Goal: Task Accomplishment & Management: Check status

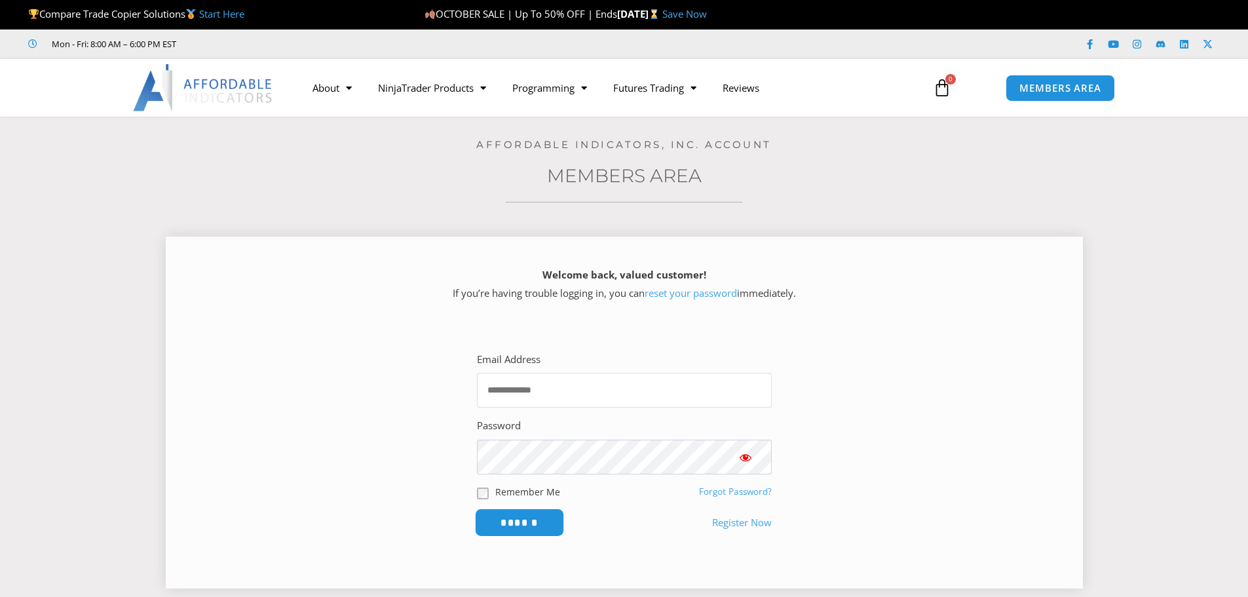
type input "**********"
click at [512, 520] on input "******" at bounding box center [519, 522] width 90 height 28
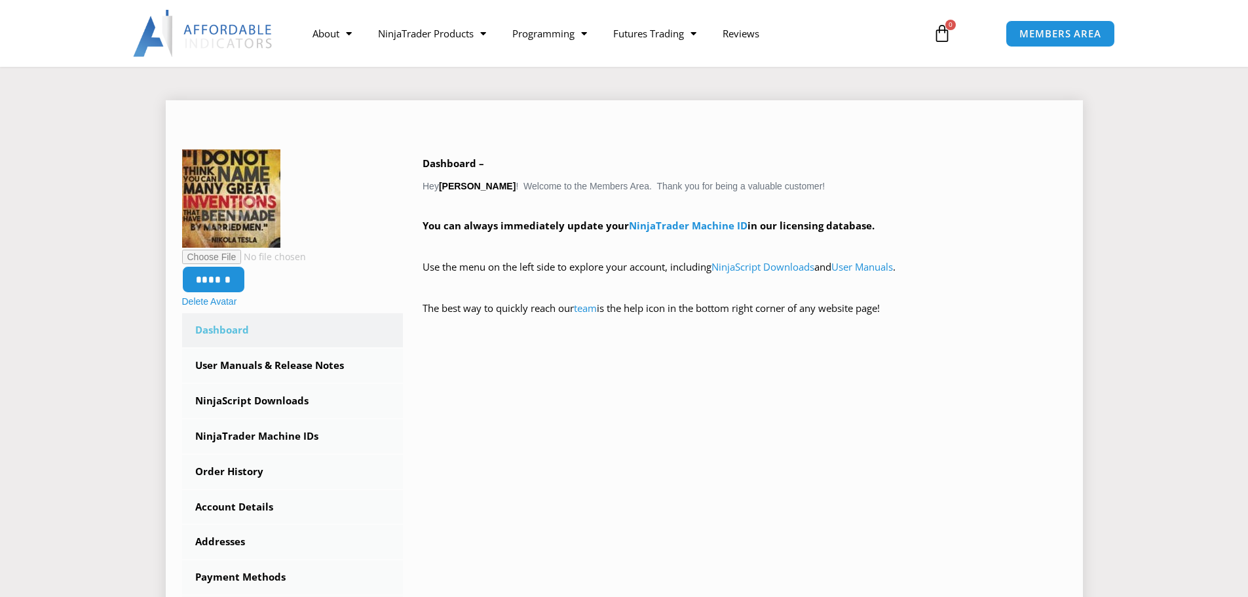
scroll to position [262, 0]
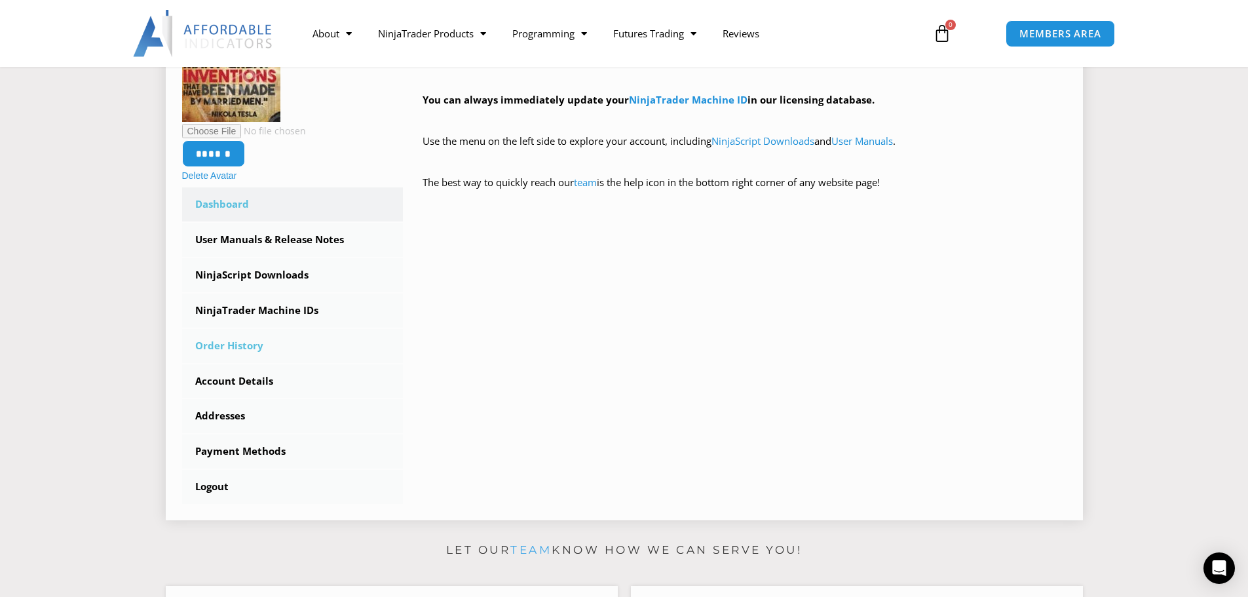
click at [236, 346] on link "Order History" at bounding box center [292, 346] width 221 height 34
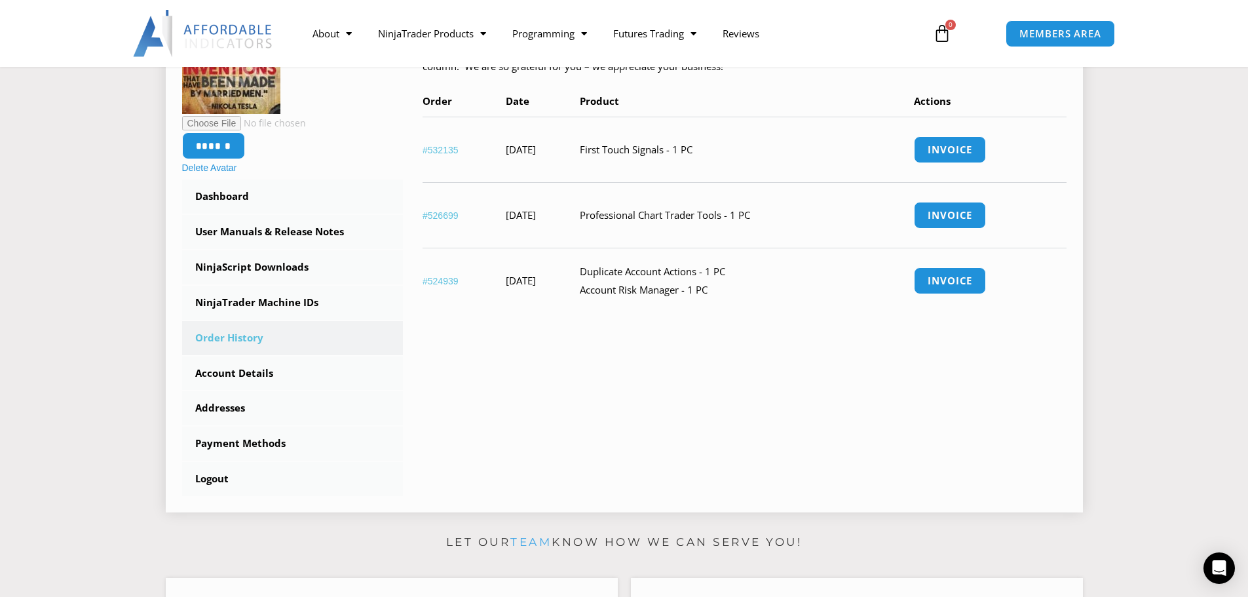
scroll to position [262, 0]
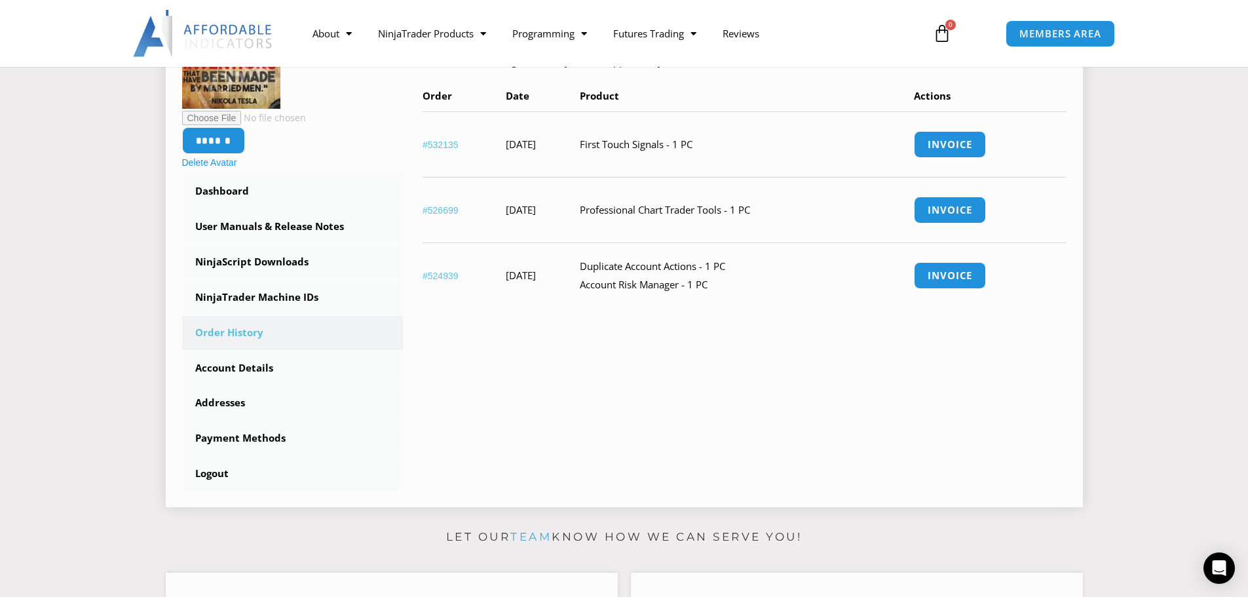
click at [440, 145] on link "#532135" at bounding box center [441, 145] width 36 height 10
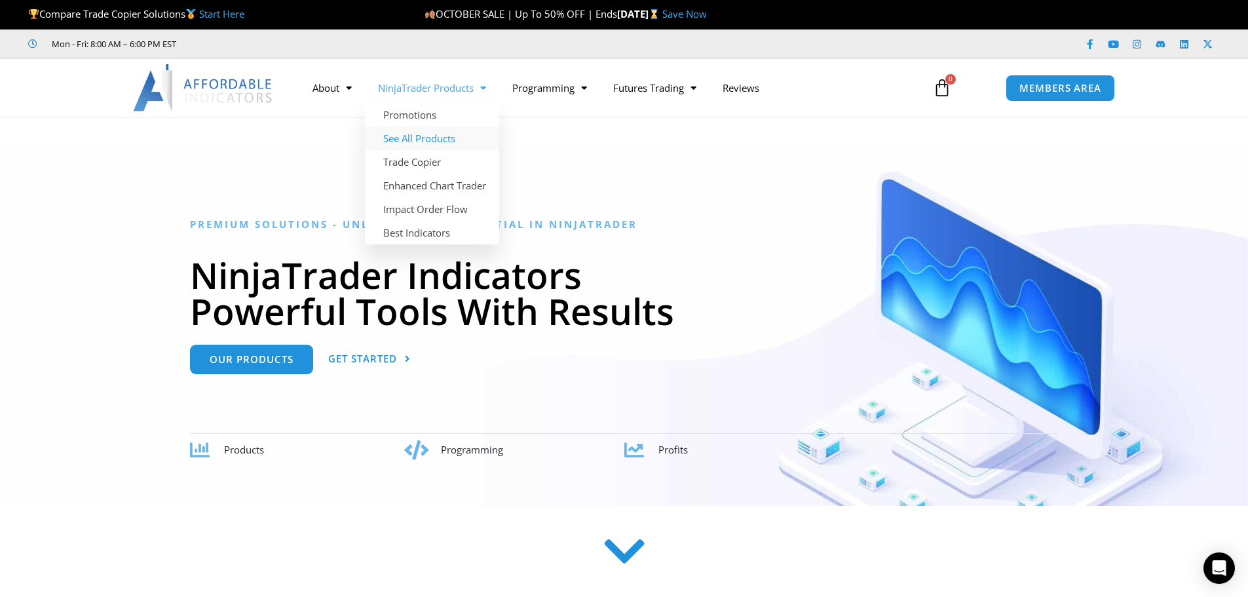
click at [413, 137] on link "See All Products" at bounding box center [432, 138] width 134 height 24
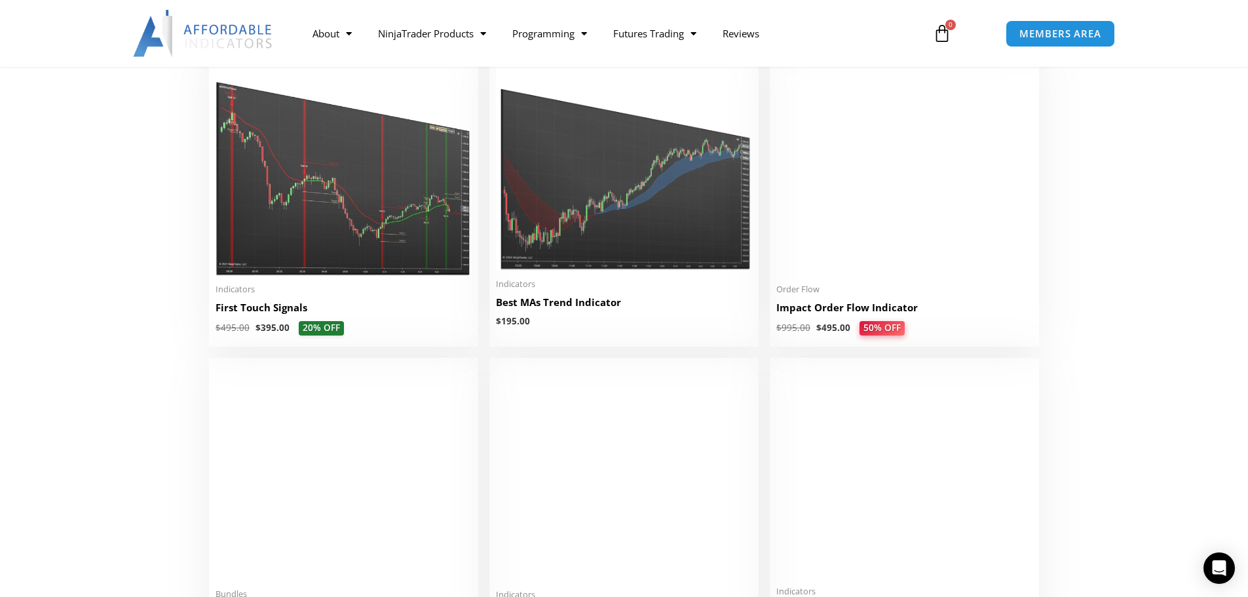
scroll to position [2162, 0]
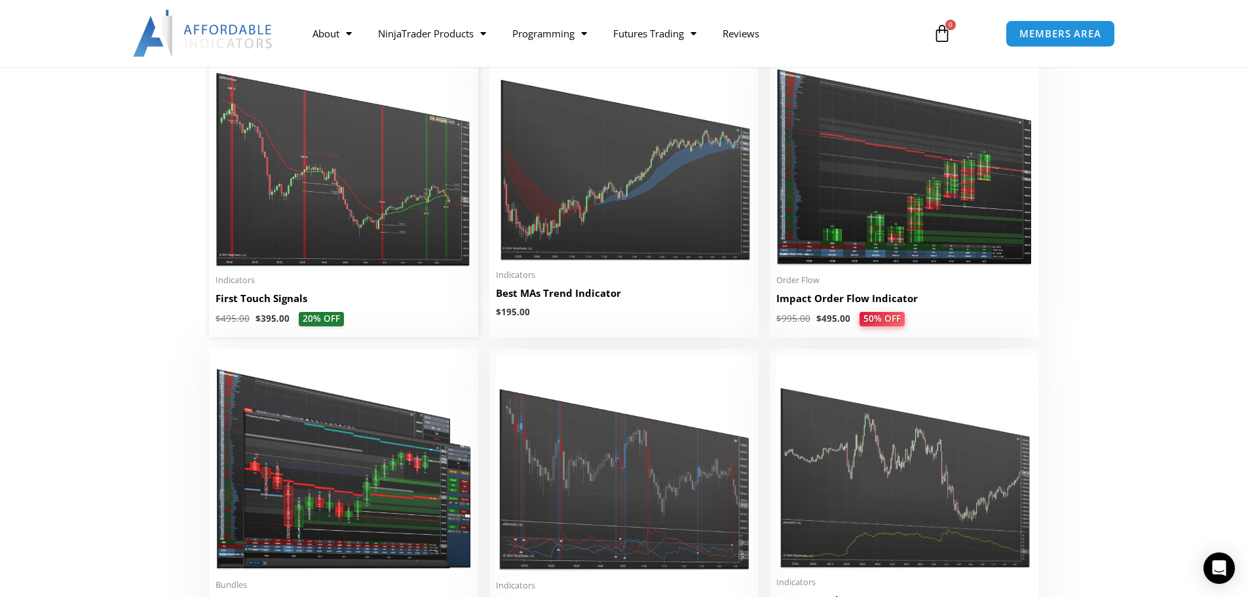
click at [261, 303] on h2 "First Touch Signals" at bounding box center [344, 299] width 256 height 14
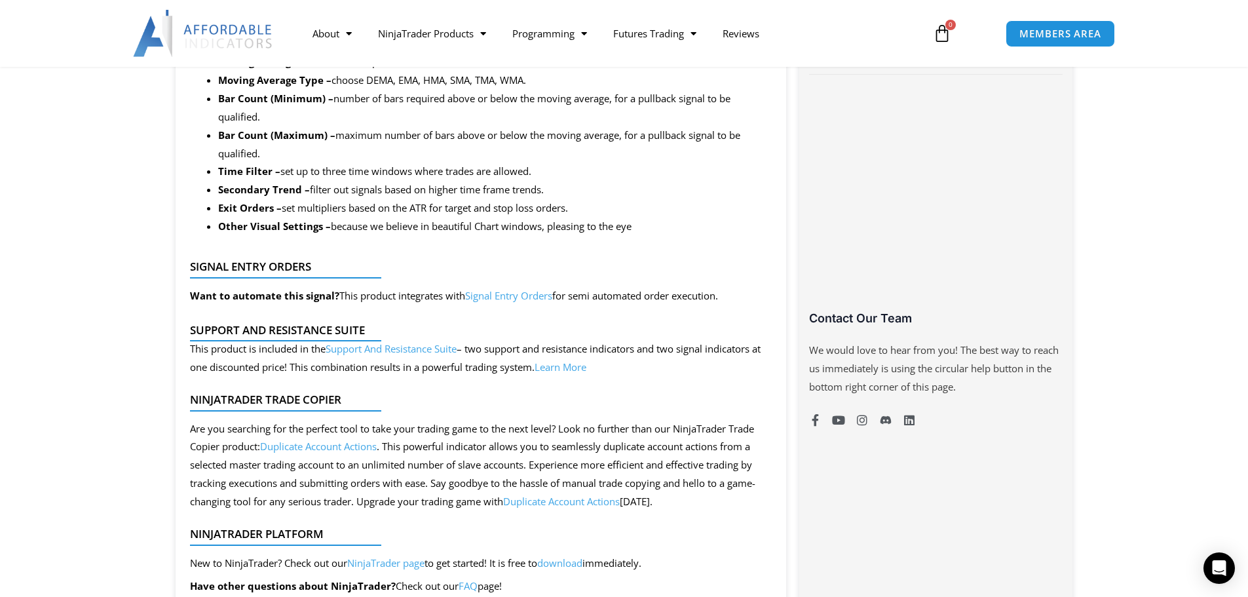
scroll to position [786, 0]
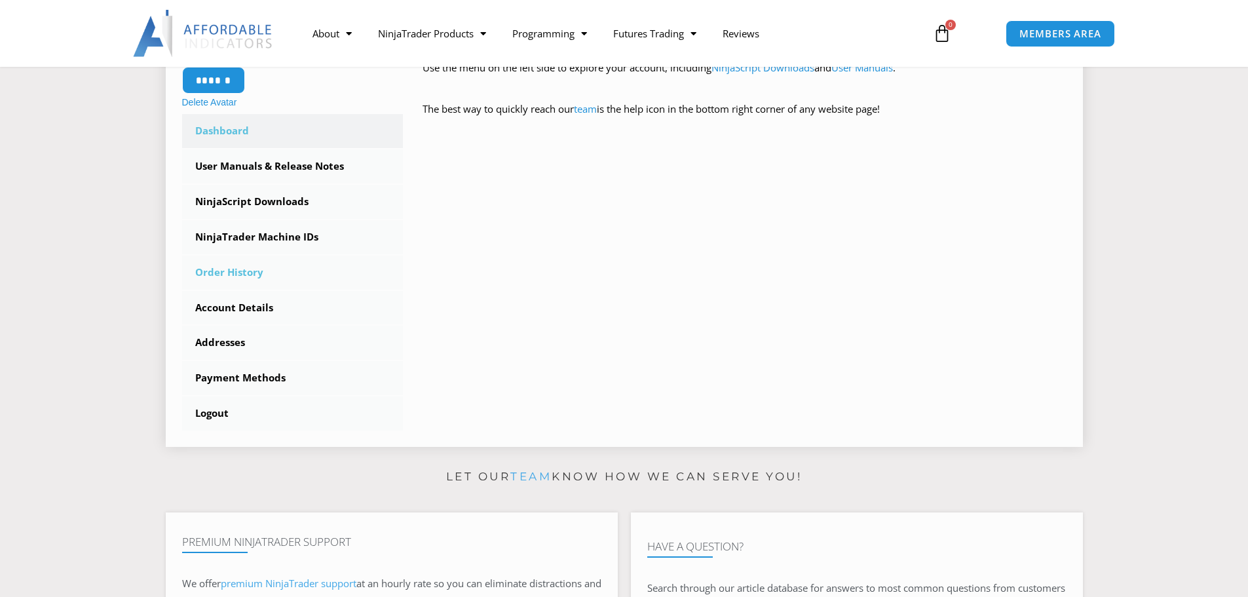
scroll to position [328, 0]
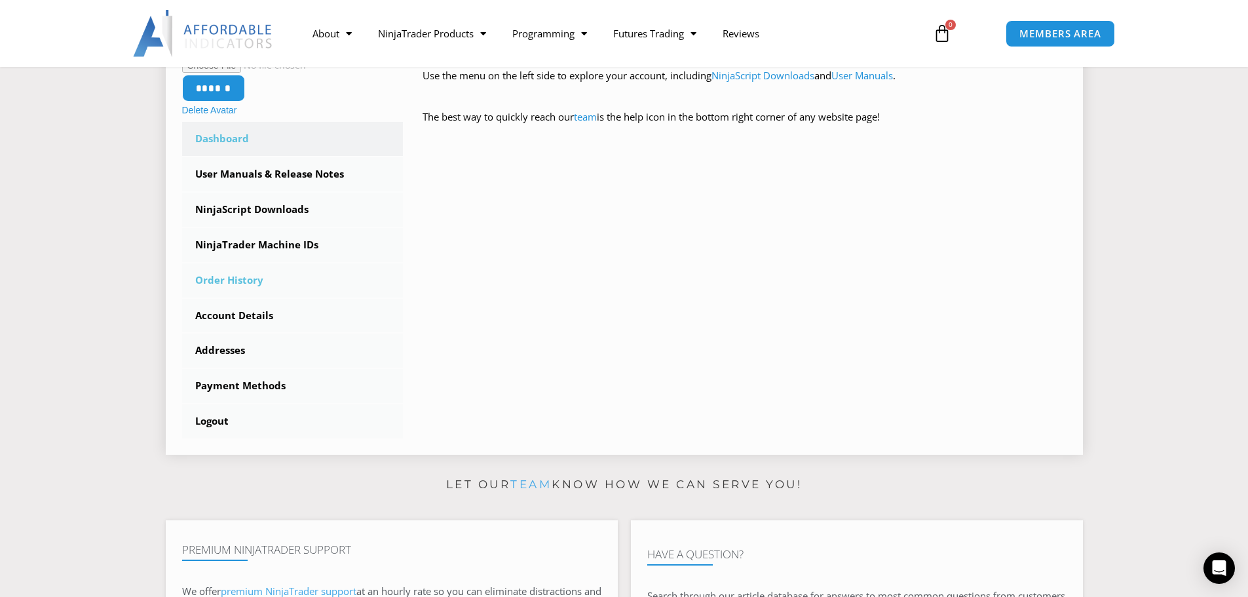
click at [232, 284] on link "Order History" at bounding box center [292, 280] width 221 height 34
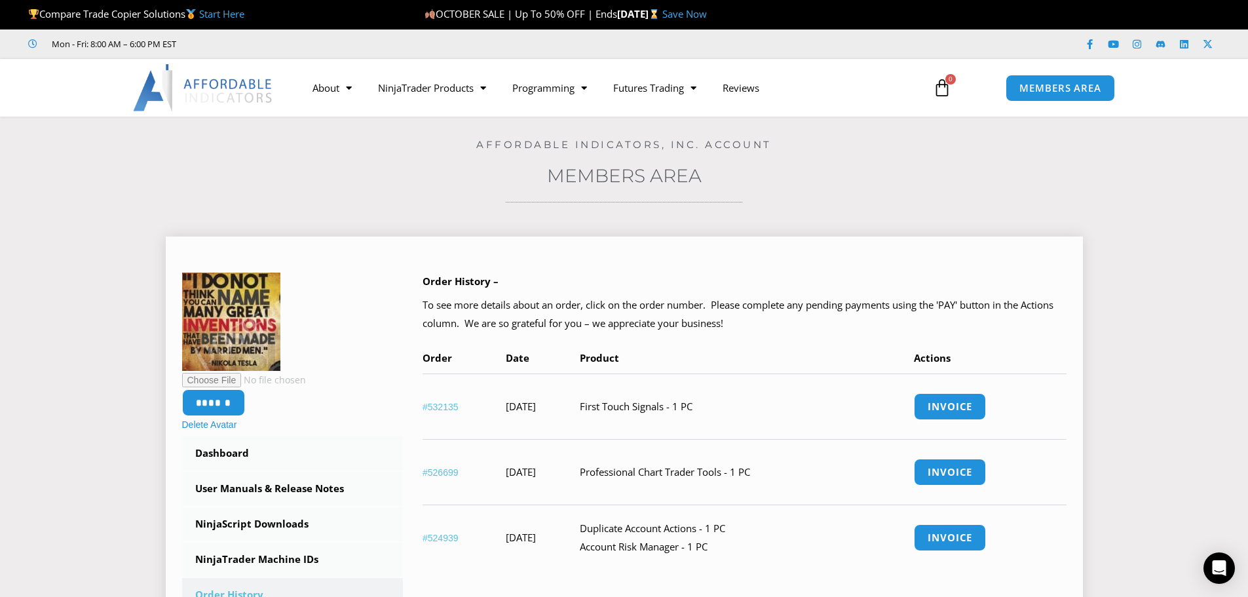
click at [445, 406] on link "#532135" at bounding box center [441, 407] width 36 height 10
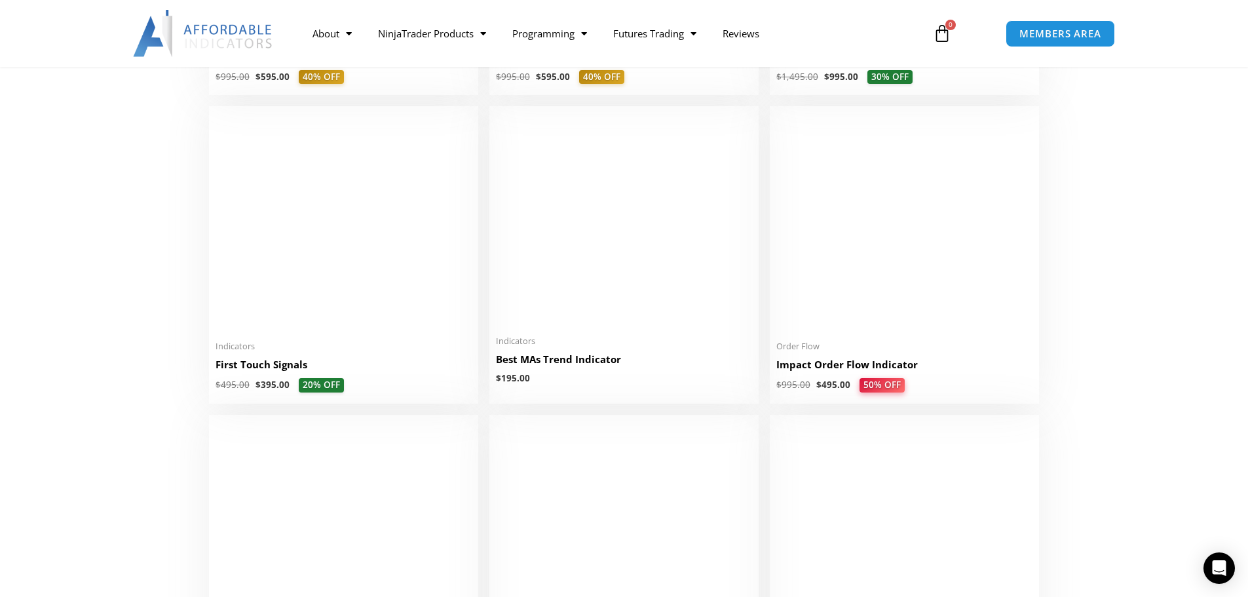
scroll to position [2096, 0]
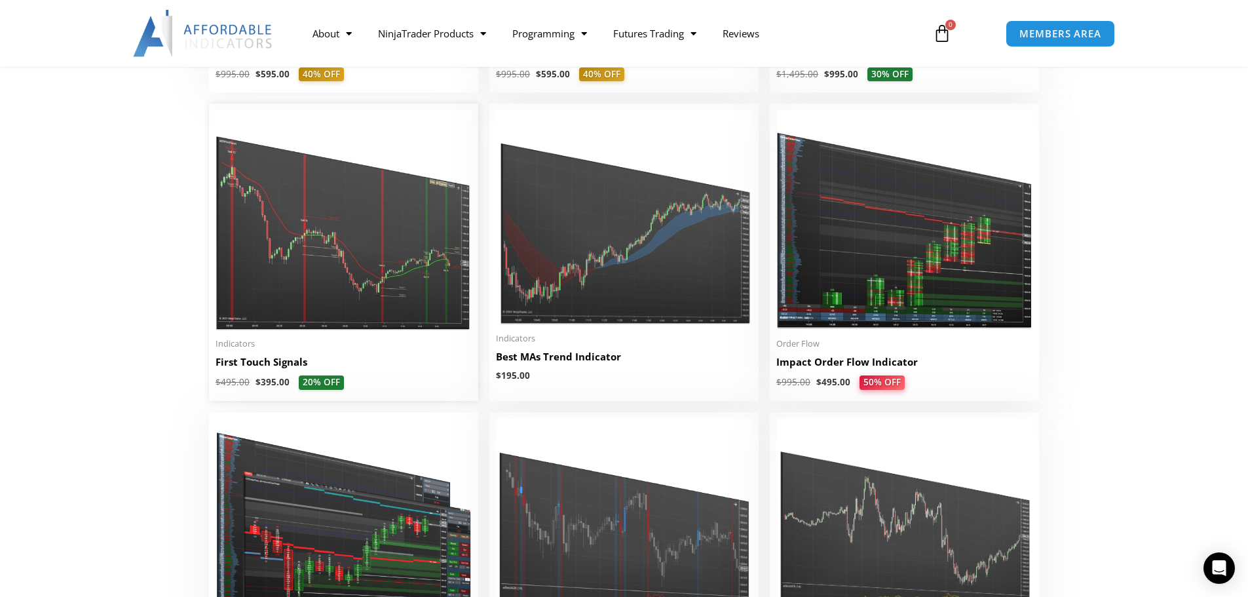
click at [238, 368] on h2 "First Touch Signals" at bounding box center [344, 362] width 256 height 14
